Goal: Task Accomplishment & Management: Manage account settings

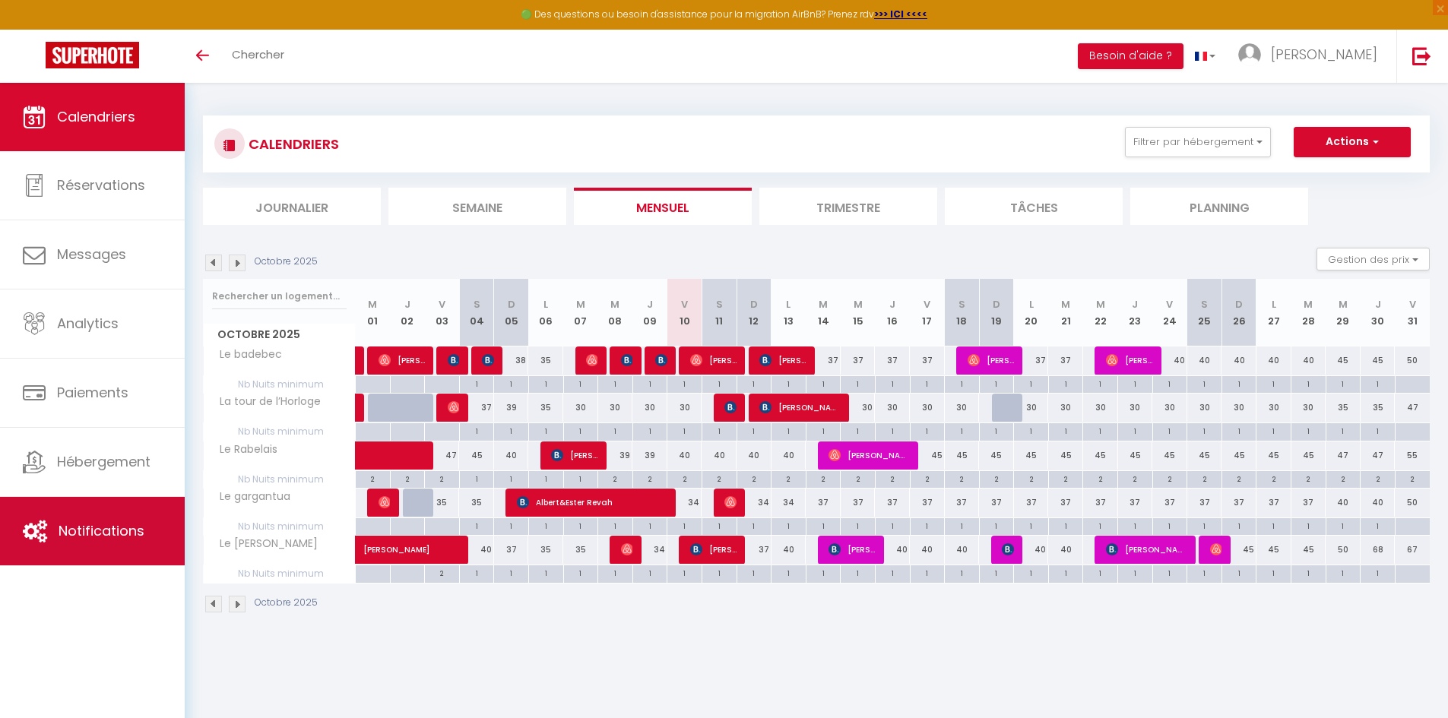
click at [146, 534] on link "Notifications" at bounding box center [92, 531] width 185 height 68
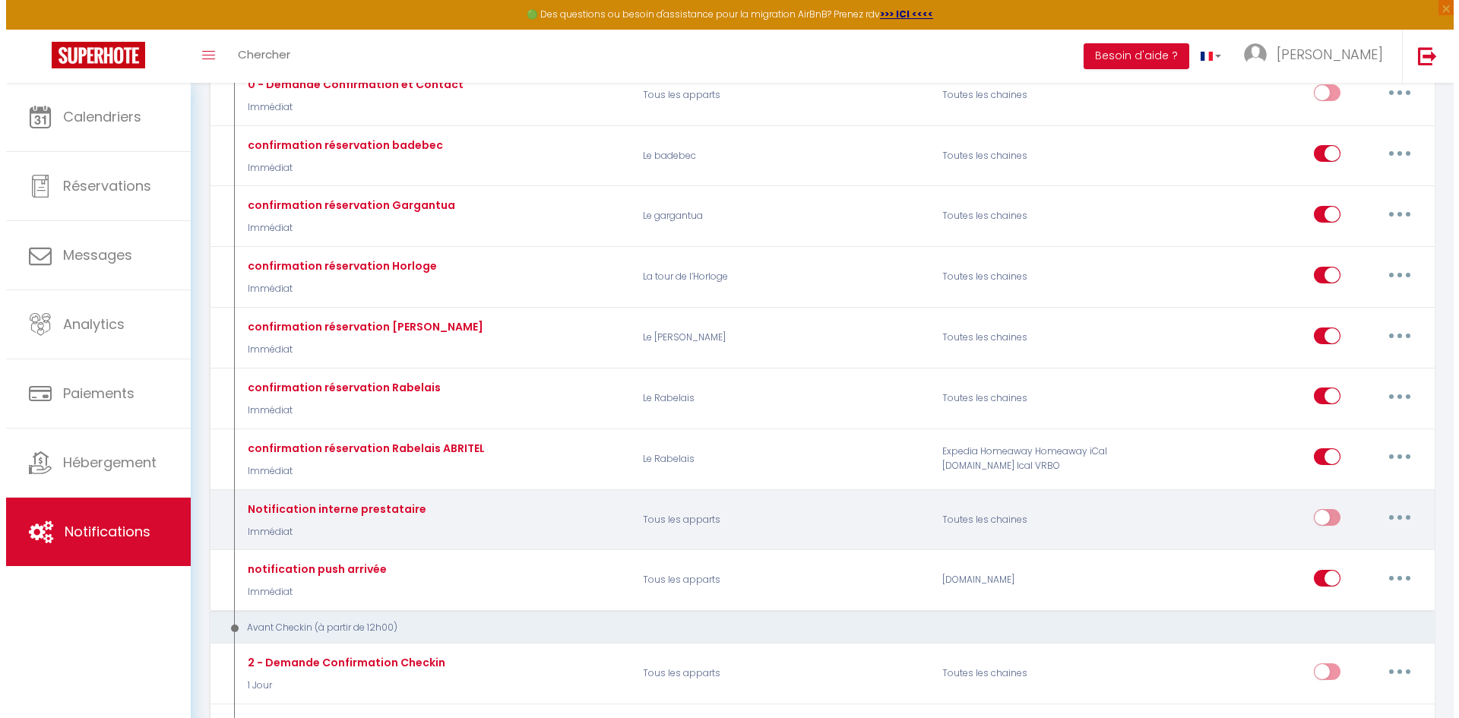
scroll to position [228, 0]
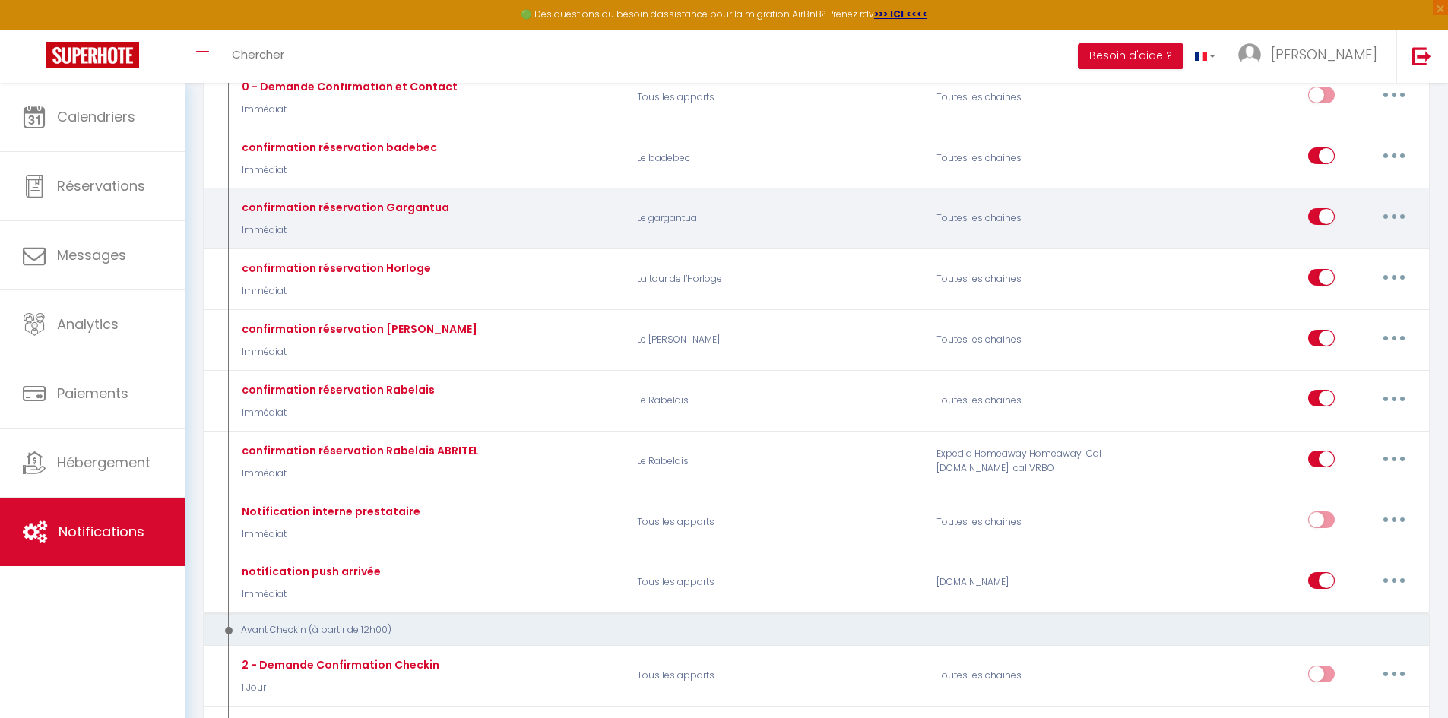
click at [1405, 216] on button "button" at bounding box center [1394, 216] width 43 height 24
click at [1358, 251] on link "Editer" at bounding box center [1354, 251] width 112 height 26
click at [1358, 251] on div "confirmation réservation Horloge Immédiat La tour de l’Horloge Toutes les chain…" at bounding box center [816, 280] width 1227 height 62
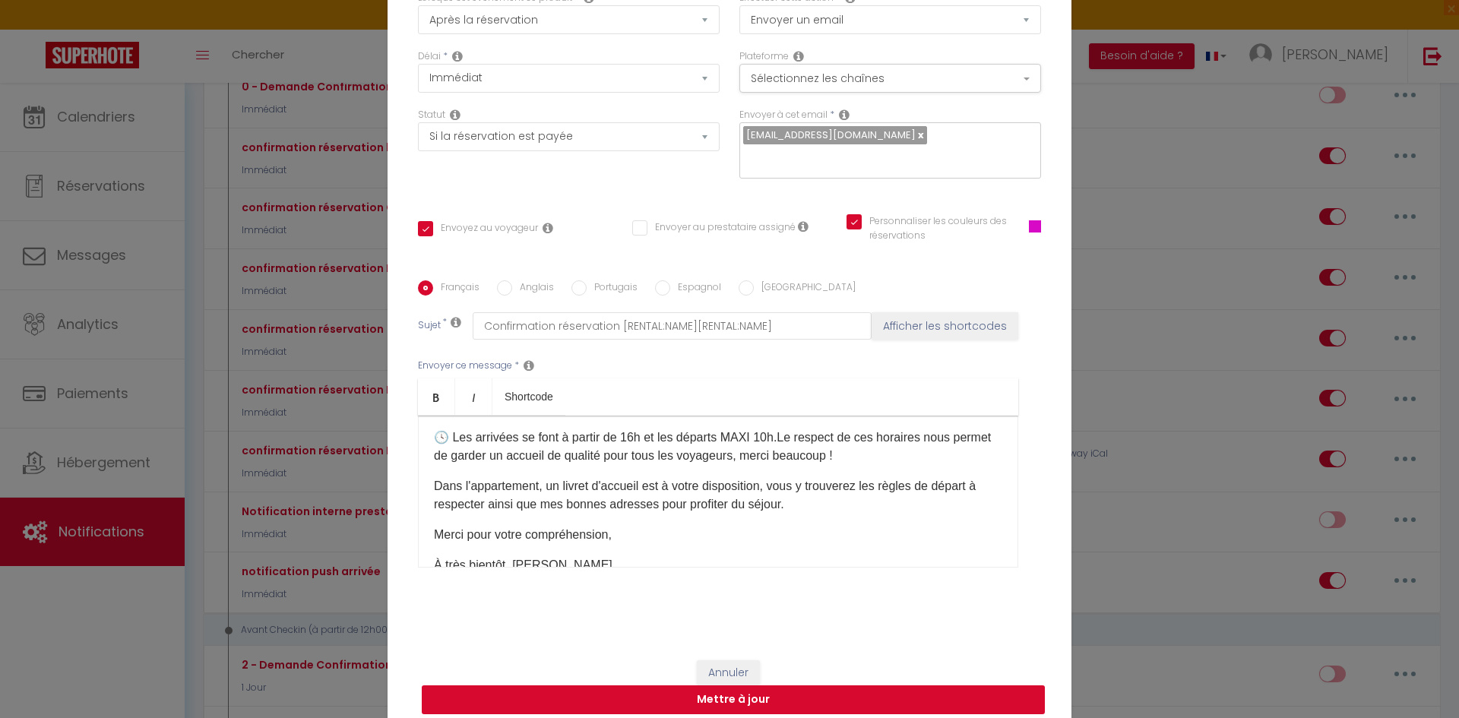
click at [786, 686] on button "Mettre à jour" at bounding box center [733, 700] width 623 height 29
checkbox input "true"
checkbox input "false"
checkbox input "true"
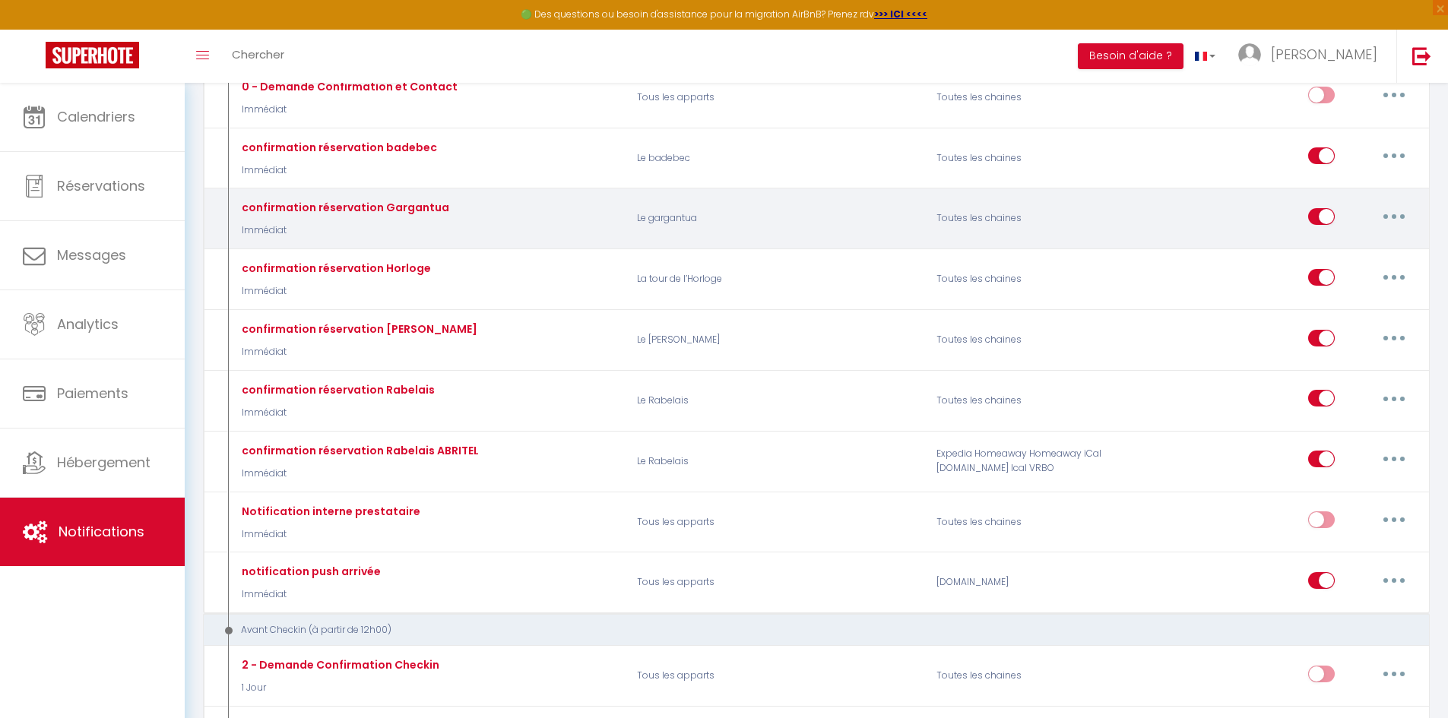
click at [493, 231] on div "confirmation réservation Gargantua Immédiat" at bounding box center [427, 219] width 399 height 44
click at [404, 222] on div "confirmation réservation Gargantua Immédiat" at bounding box center [343, 218] width 211 height 39
drag, startPoint x: 410, startPoint y: 205, endPoint x: 439, endPoint y: 201, distance: 29.1
click at [411, 205] on div "confirmation réservation Gargantua" at bounding box center [343, 207] width 211 height 17
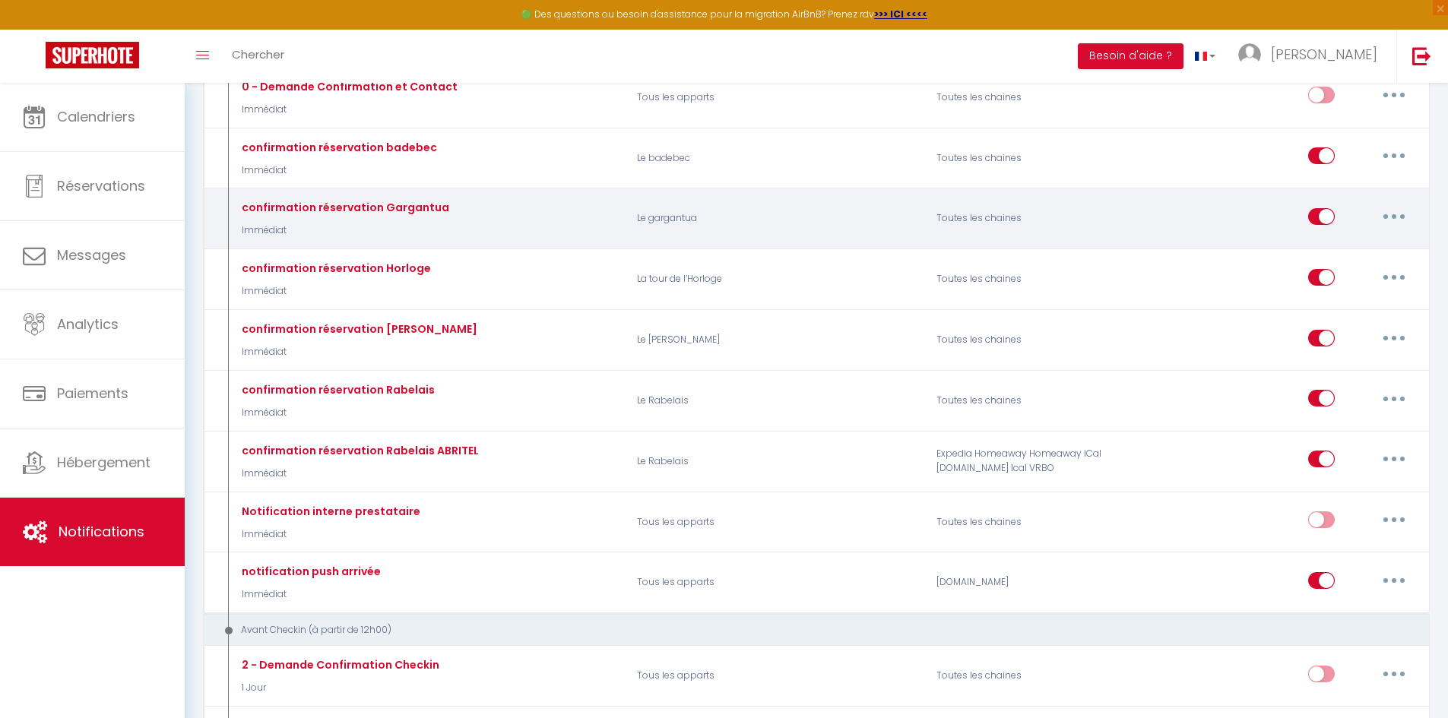
click at [1394, 217] on icon "button" at bounding box center [1394, 216] width 5 height 5
click at [1329, 260] on link "Editer" at bounding box center [1354, 251] width 112 height 26
type input "confirmation réservation Gargantua"
select select "Immédiat"
select select "if_booking_is_paid"
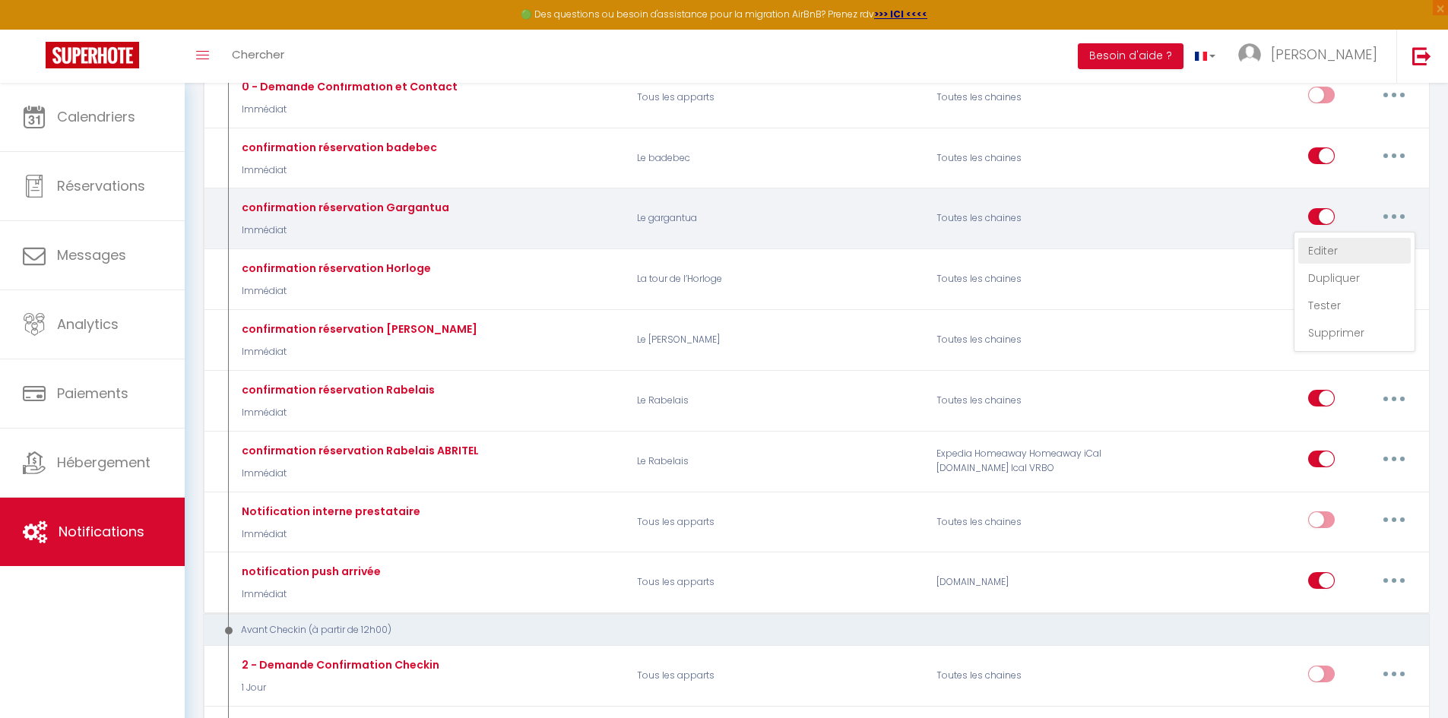
checkbox input "true"
checkbox input "false"
checkbox input "true"
radio input "true"
type input "Confirmation réservation [RENTAL:NAME][RENTAL:NAME]"
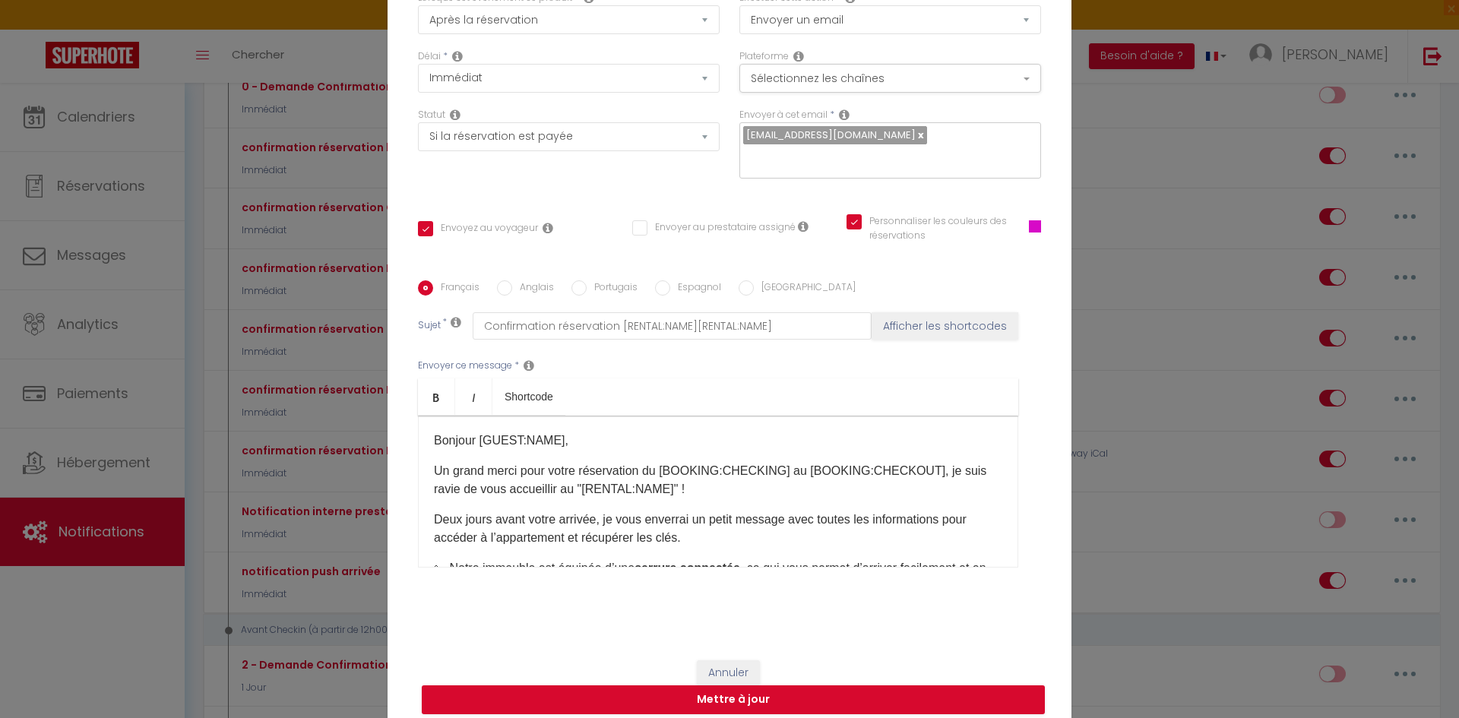
click at [1154, 219] on div "Modifier la notification × Titre * confirmation réservation Gargantua Pour cet …" at bounding box center [729, 359] width 1459 height 718
click at [866, 692] on button "Mettre à jour" at bounding box center [733, 700] width 623 height 29
checkbox input "true"
checkbox input "false"
checkbox input "true"
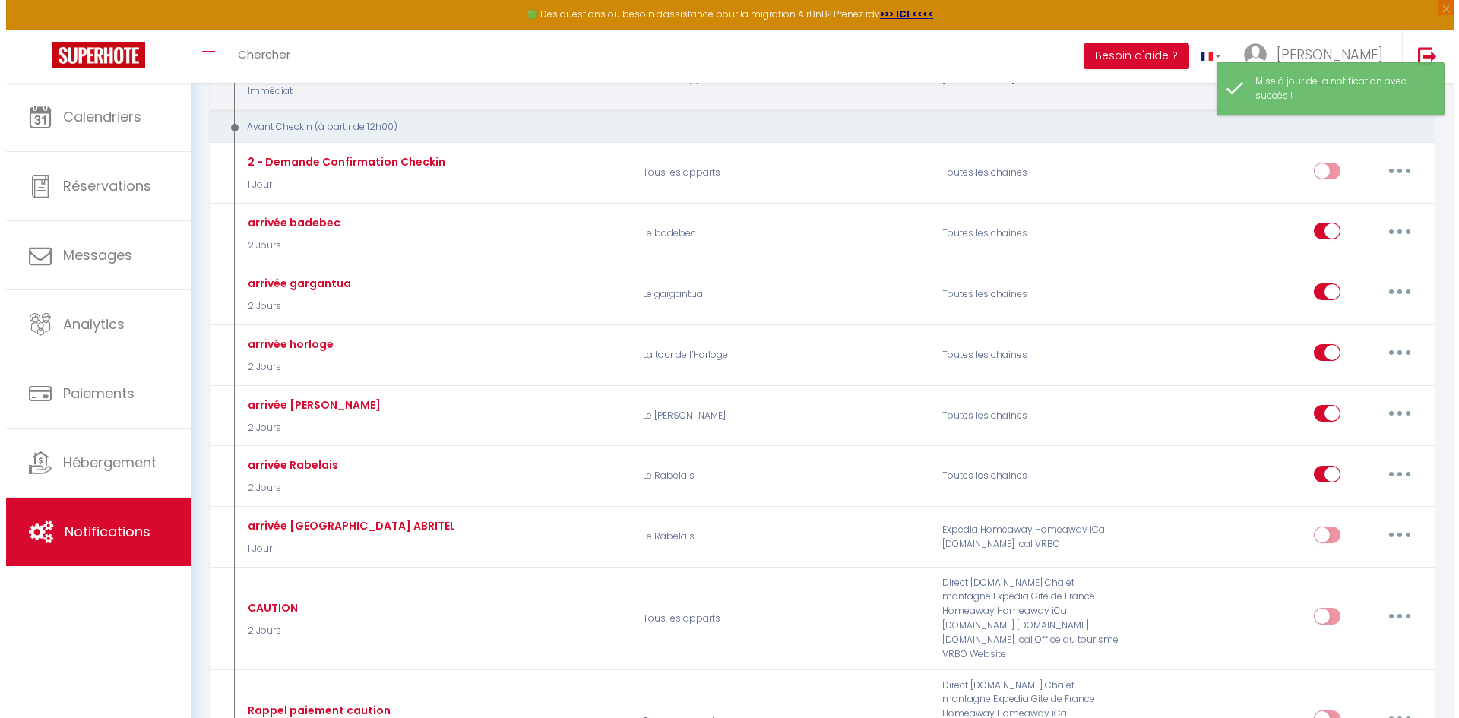
scroll to position [760, 0]
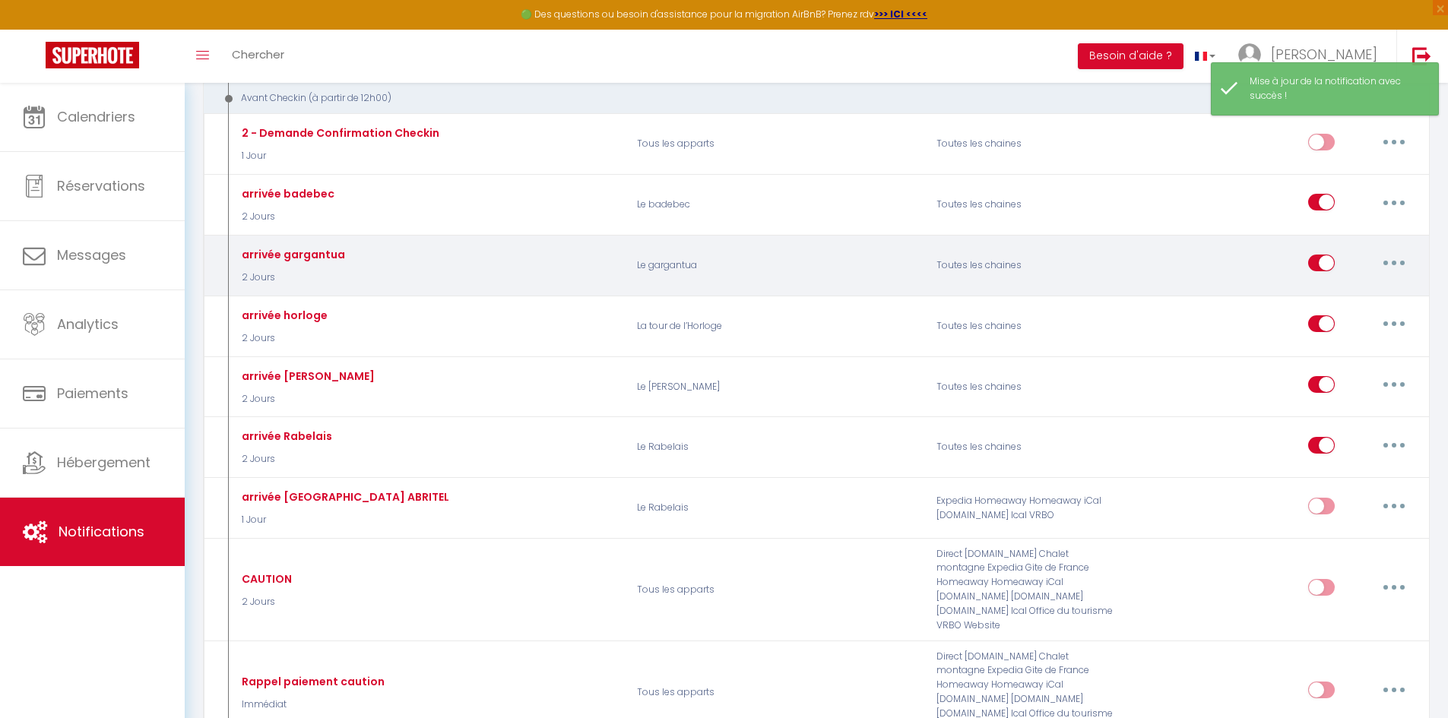
click at [1398, 260] on button "button" at bounding box center [1394, 263] width 43 height 24
click at [1345, 301] on link "Editer" at bounding box center [1354, 298] width 112 height 26
type input "arrivée gargantua"
select select "2 Jours"
select select "if_booking_is_paid"
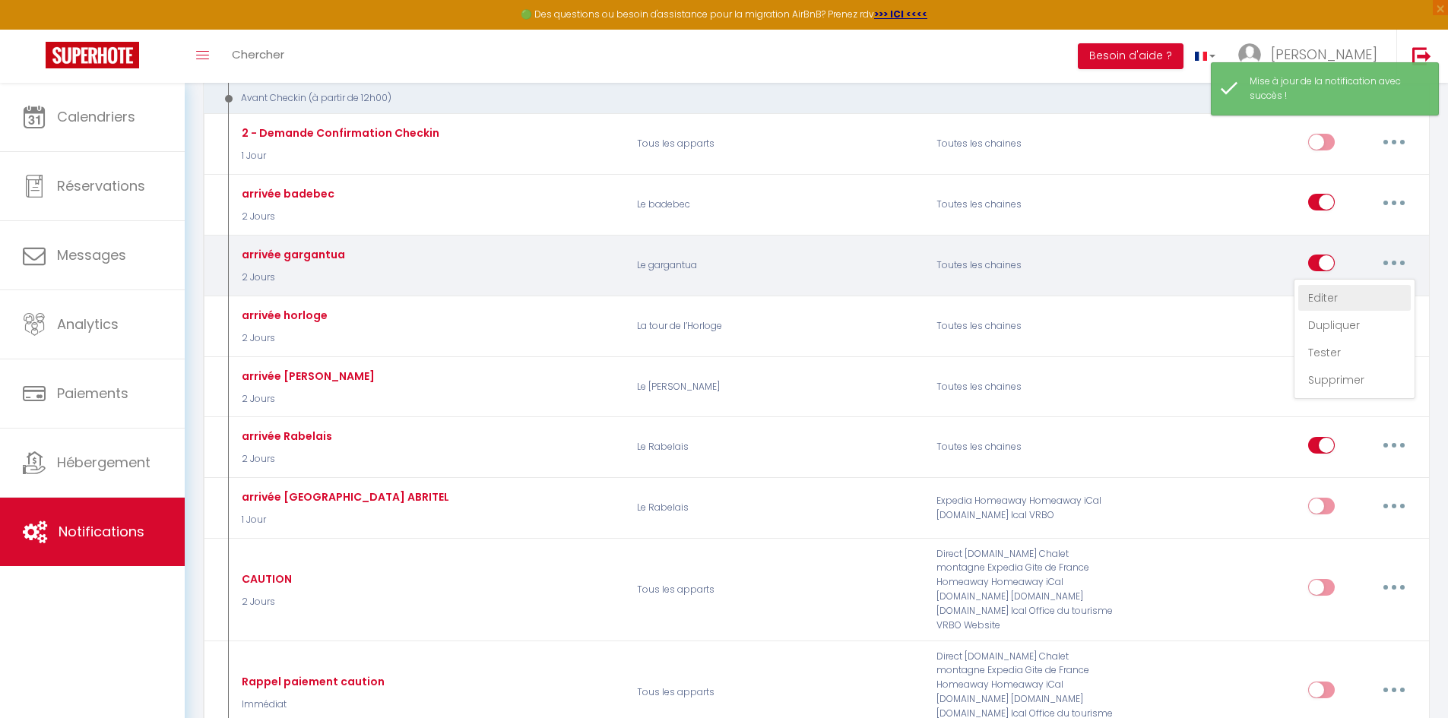
checkbox input "true"
checkbox input "false"
radio input "true"
type input "Vos instructions d'arrivée"
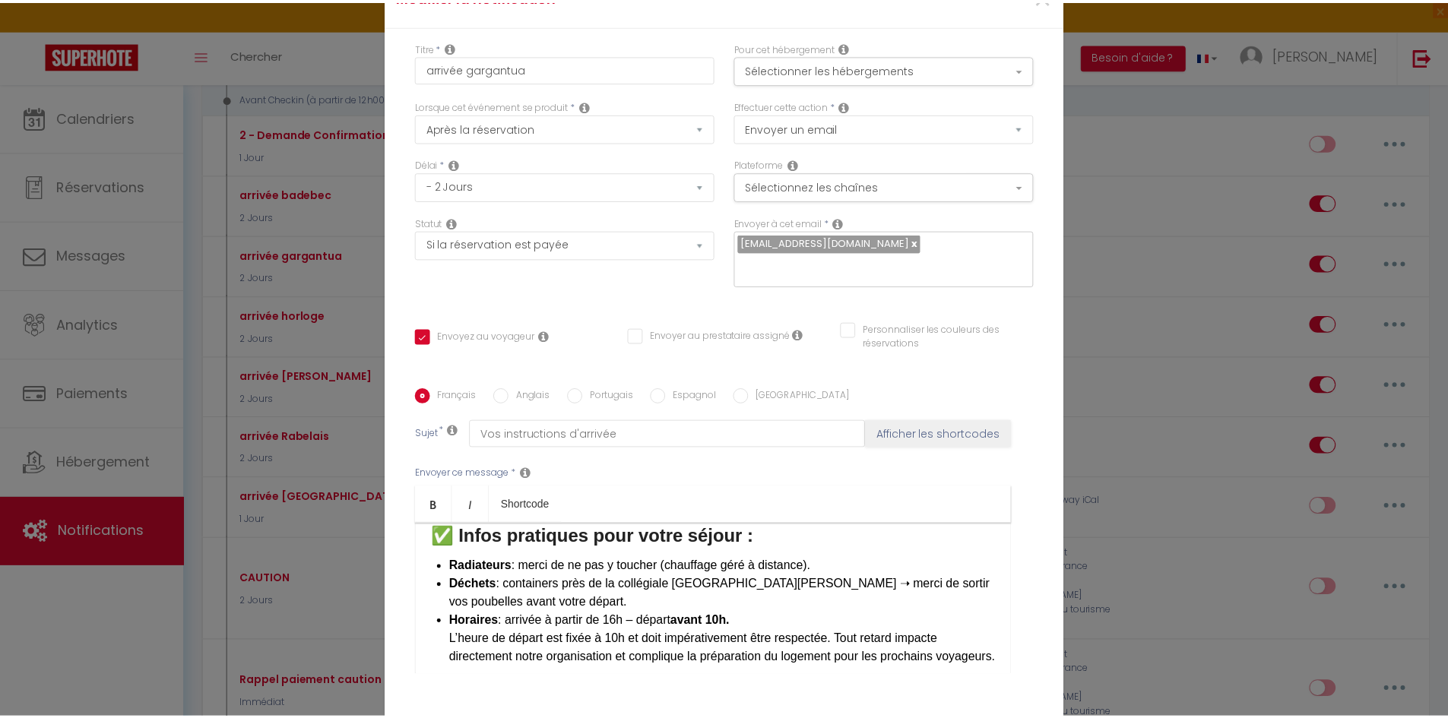
scroll to position [76, 0]
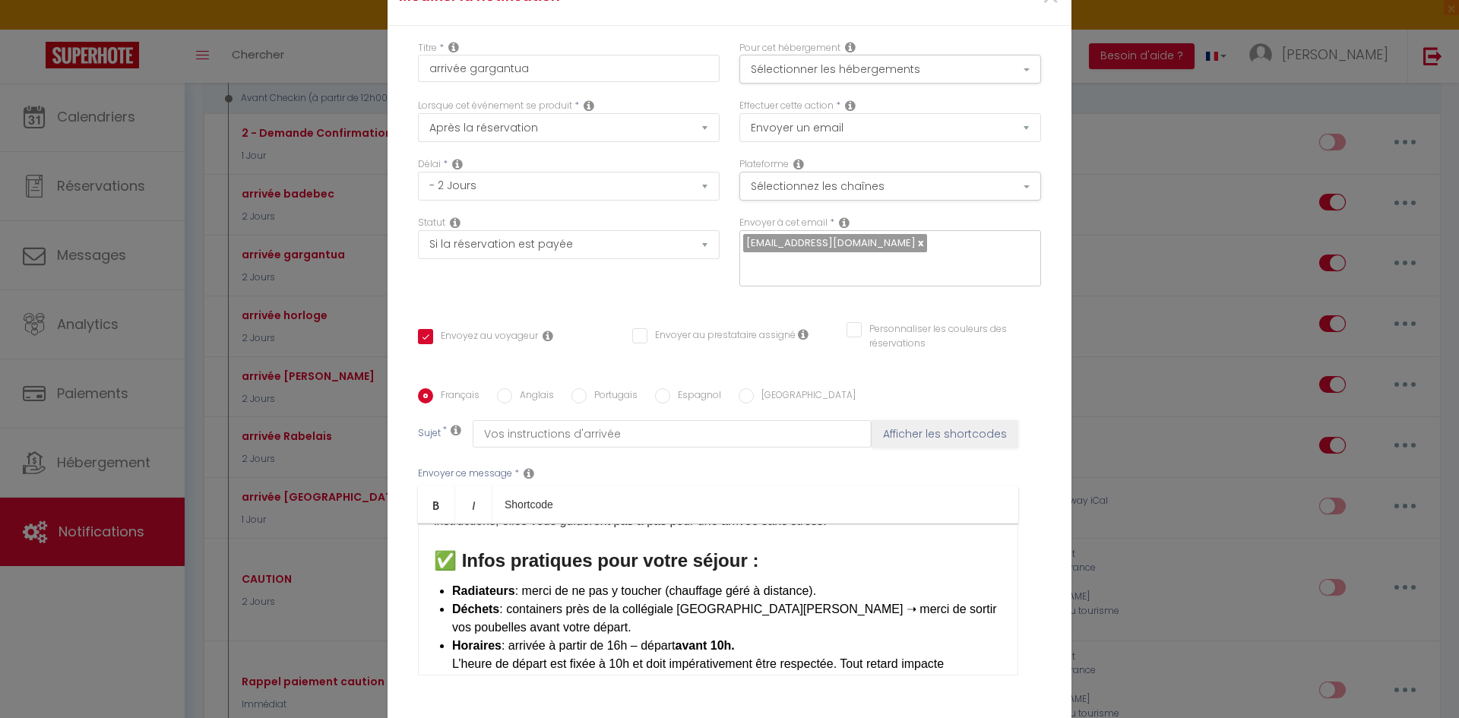
drag, startPoint x: 829, startPoint y: 481, endPoint x: 417, endPoint y: 483, distance: 412.0
click at [418, 524] on div "Bonjour, Bienvenue au [GEOGRAPHIC_DATA] ! Je vous souhaite un excellent séjour …" at bounding box center [718, 600] width 600 height 152
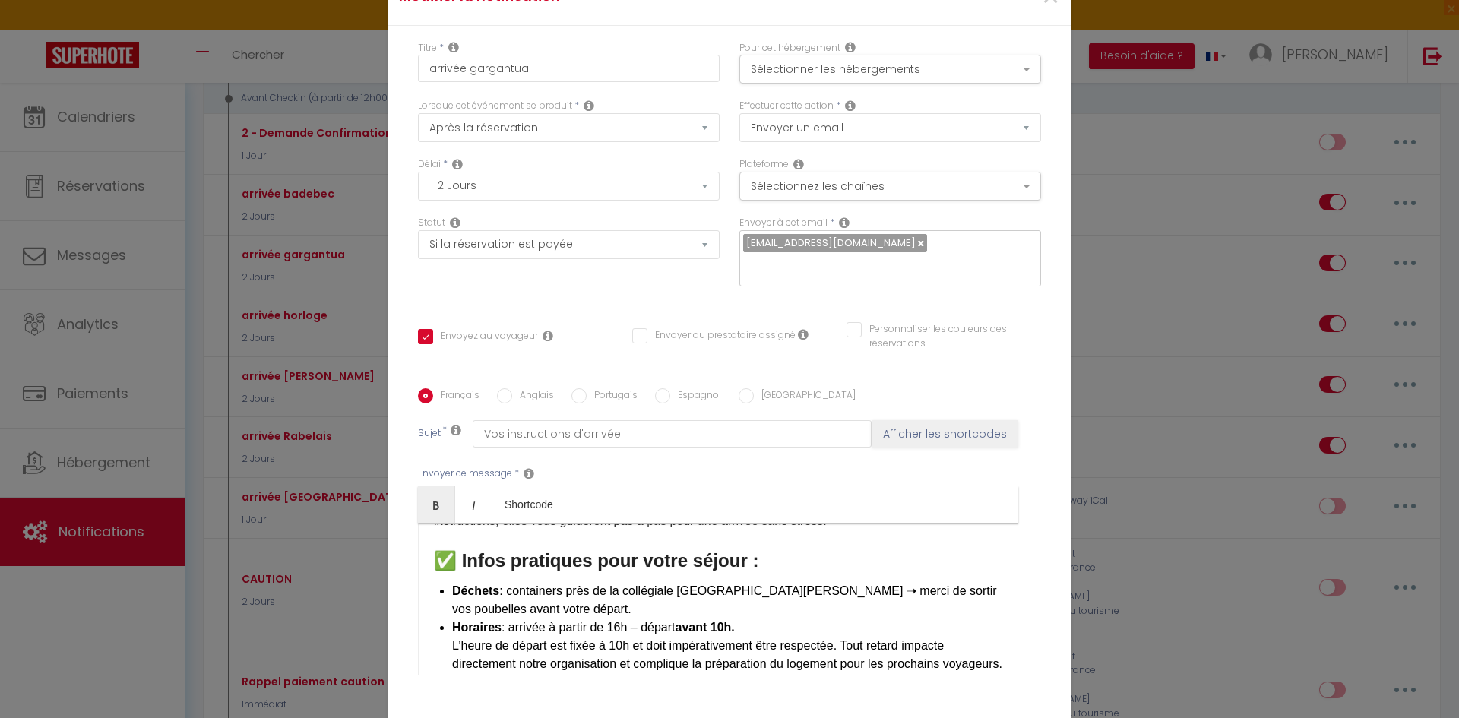
checkbox input "true"
checkbox input "false"
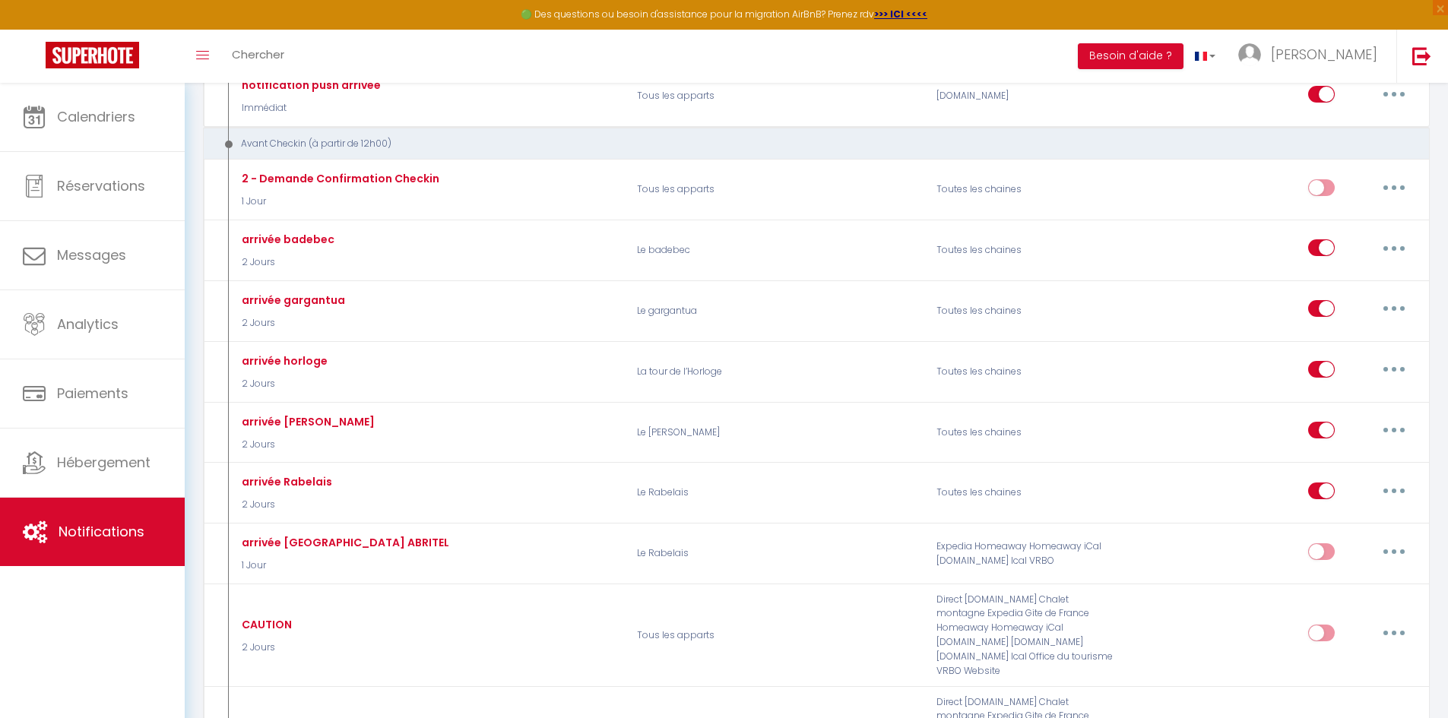
scroll to position [684, 0]
